Goal: Use online tool/utility: Utilize a website feature to perform a specific function

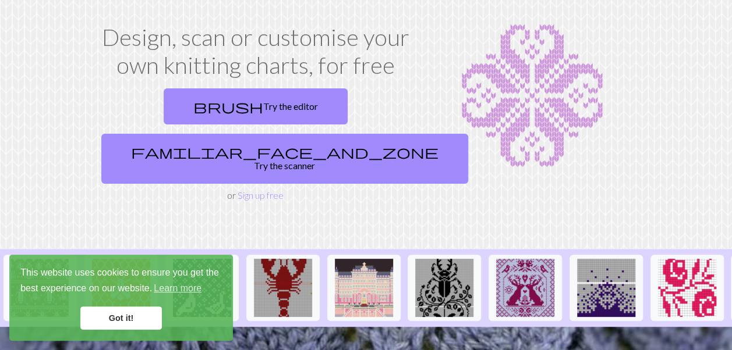
click at [123, 321] on link "Got it!" at bounding box center [121, 318] width 82 height 23
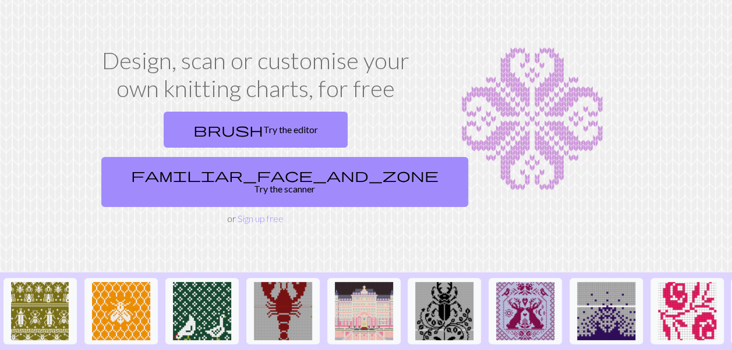
scroll to position [36, 0]
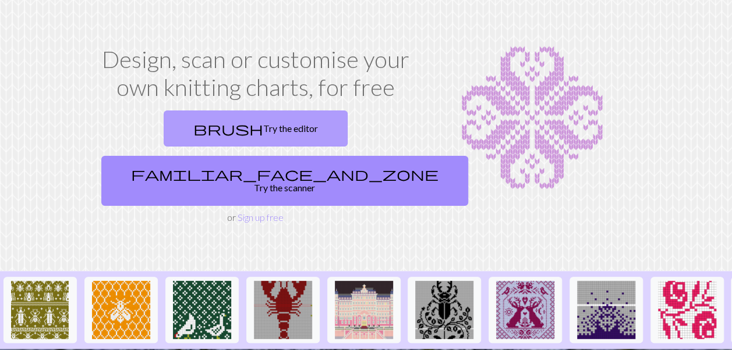
click at [210, 144] on link "brush Try the editor" at bounding box center [256, 129] width 184 height 36
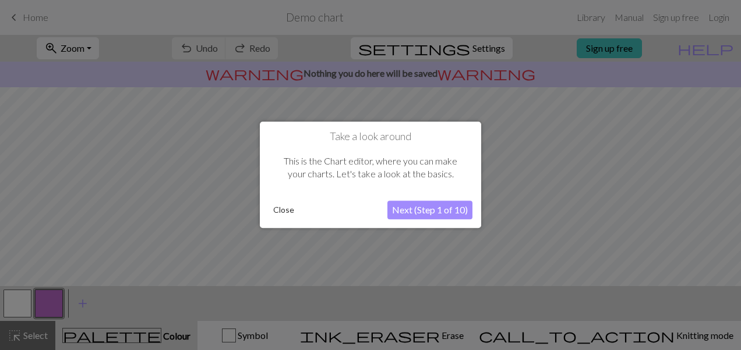
click at [405, 207] on button "Next (Step 1 of 10)" at bounding box center [429, 210] width 85 height 19
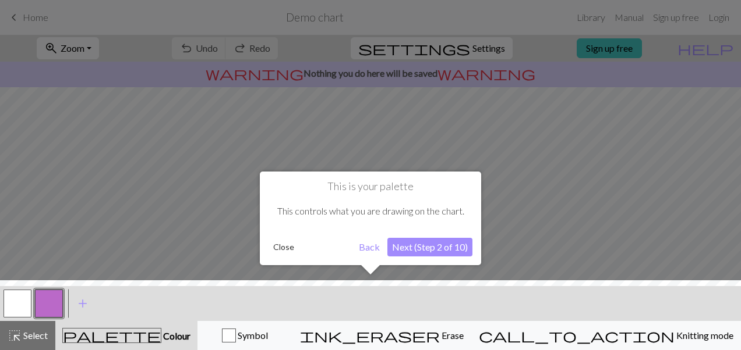
click at [423, 253] on button "Next (Step 2 of 10)" at bounding box center [429, 247] width 85 height 19
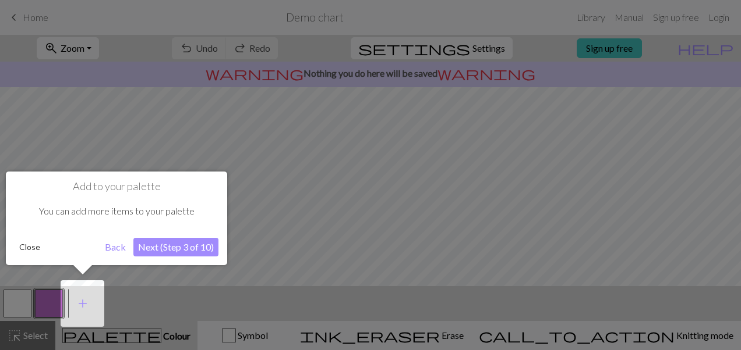
click at [210, 245] on button "Next (Step 3 of 10)" at bounding box center [175, 247] width 85 height 19
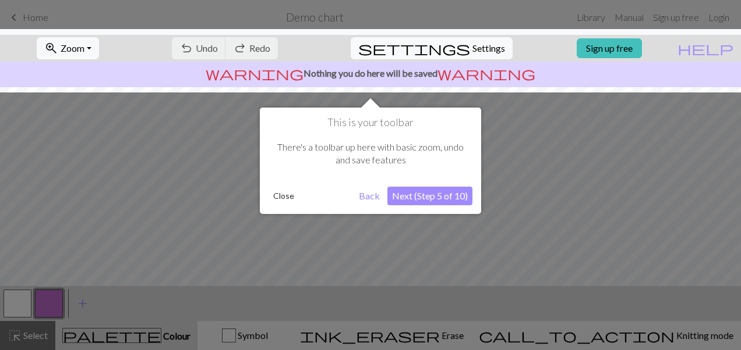
click at [409, 204] on button "Next (Step 5 of 10)" at bounding box center [429, 196] width 85 height 19
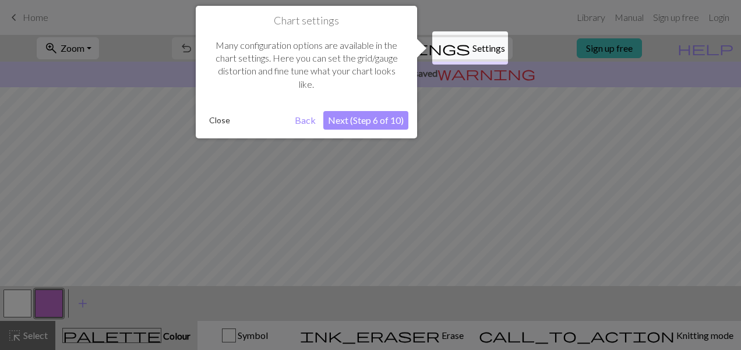
click at [379, 126] on button "Next (Step 6 of 10)" at bounding box center [365, 120] width 85 height 19
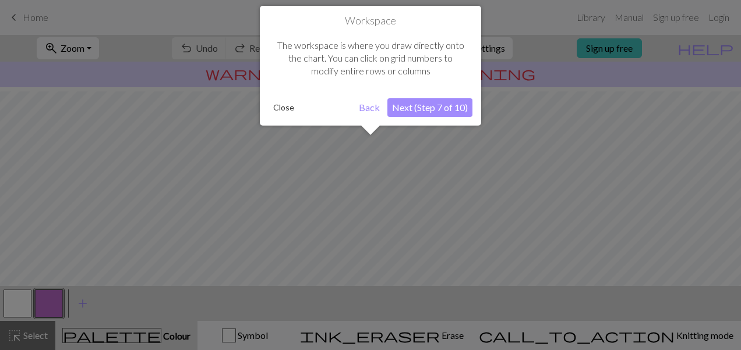
scroll to position [69, 0]
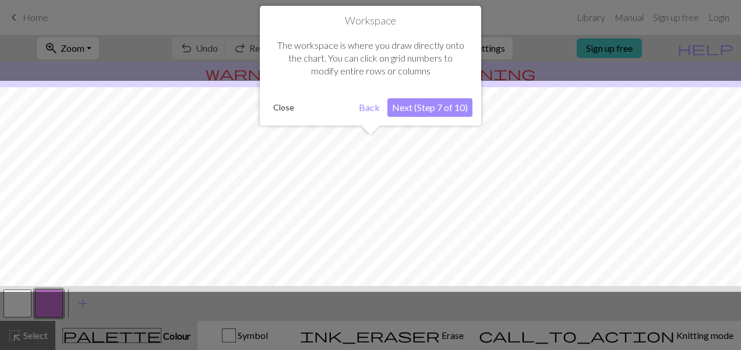
click at [410, 112] on button "Next (Step 7 of 10)" at bounding box center [429, 107] width 85 height 19
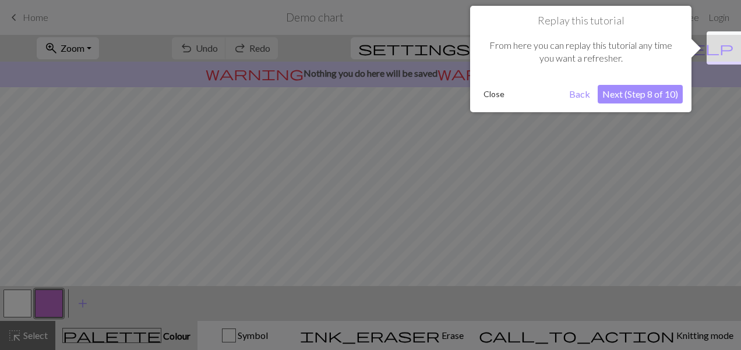
click at [621, 91] on button "Next (Step 8 of 10)" at bounding box center [639, 94] width 85 height 19
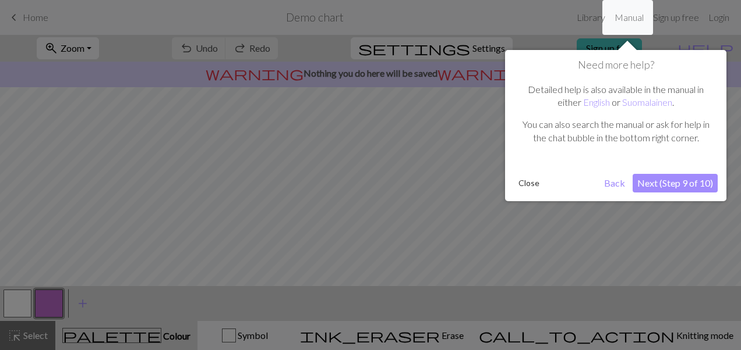
click at [667, 180] on button "Next (Step 9 of 10)" at bounding box center [674, 183] width 85 height 19
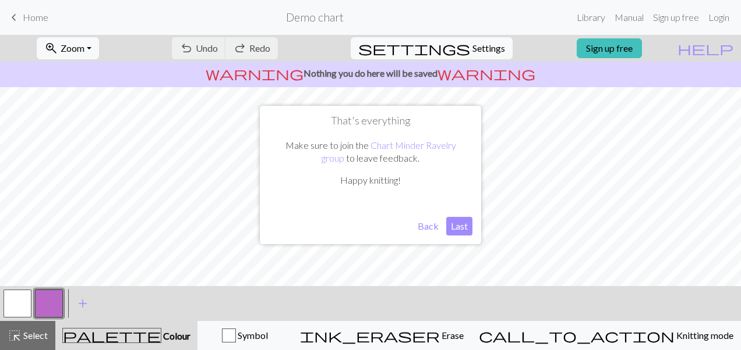
click at [458, 223] on button "Last" at bounding box center [459, 226] width 26 height 19
click at [459, 48] on button "settings Settings" at bounding box center [431, 48] width 162 height 22
select select "aran"
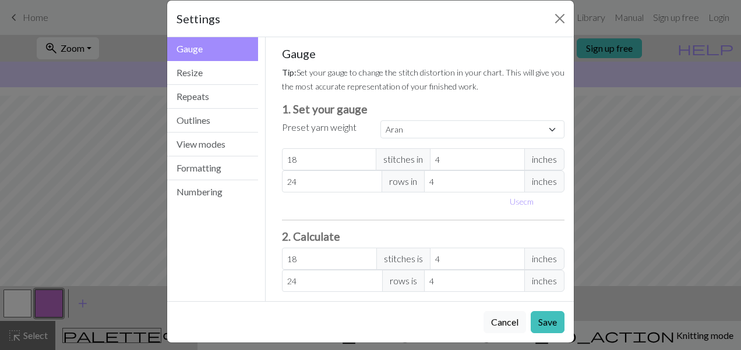
scroll to position [22, 0]
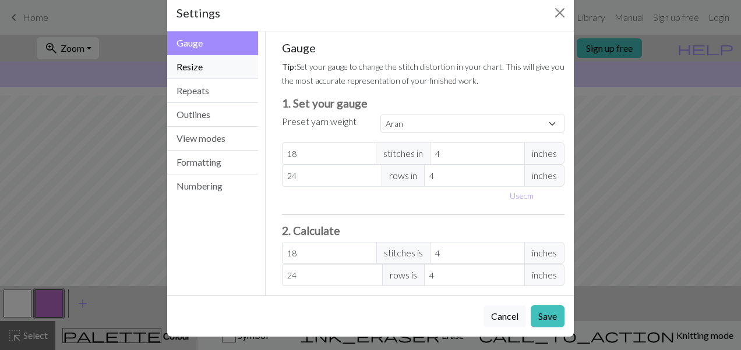
click at [218, 70] on button "Resize" at bounding box center [212, 67] width 91 height 24
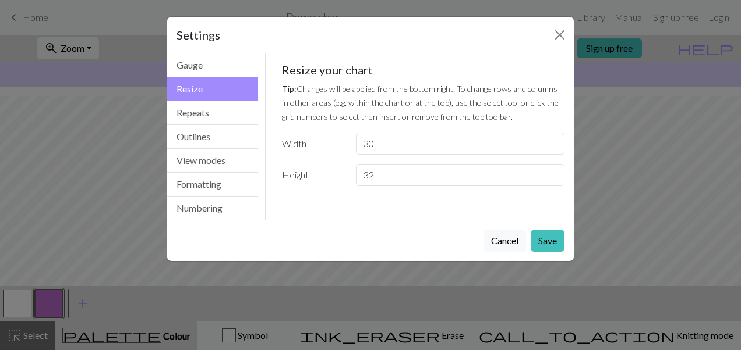
scroll to position [0, 0]
click at [214, 115] on button "Repeats" at bounding box center [212, 113] width 91 height 24
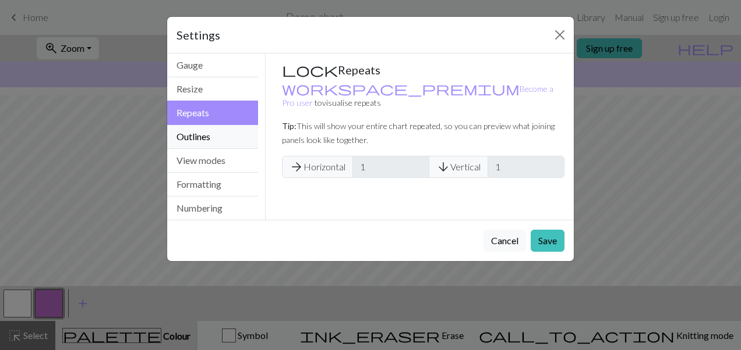
click at [207, 136] on button "Outlines" at bounding box center [212, 137] width 91 height 24
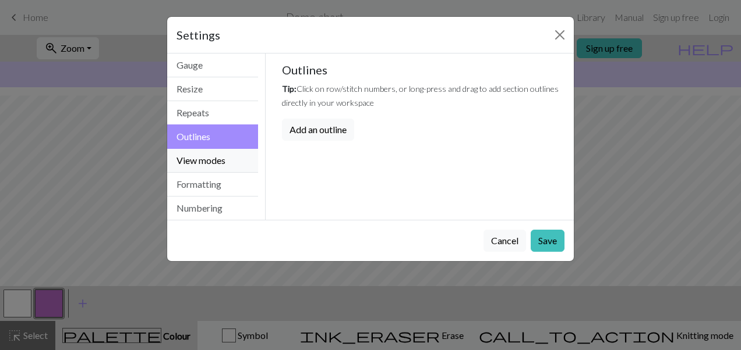
click at [207, 158] on button "View modes" at bounding box center [212, 161] width 91 height 24
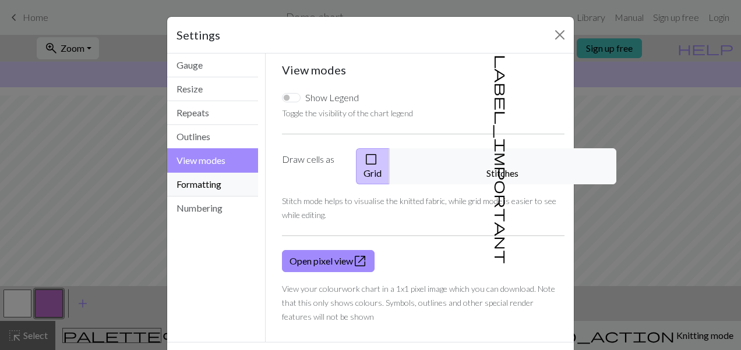
click at [215, 183] on button "Formatting" at bounding box center [212, 185] width 91 height 24
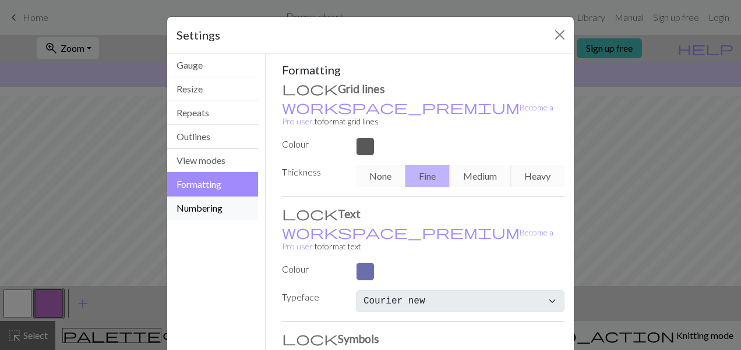
click at [208, 214] on button "Numbering" at bounding box center [212, 208] width 91 height 23
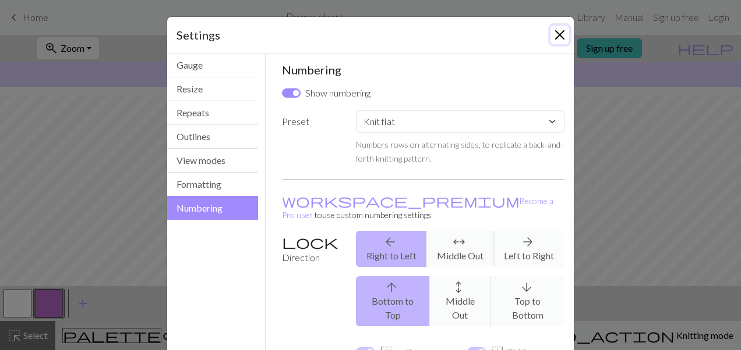
click at [560, 31] on button "Close" at bounding box center [559, 35] width 19 height 19
